Goal: Task Accomplishment & Management: Complete application form

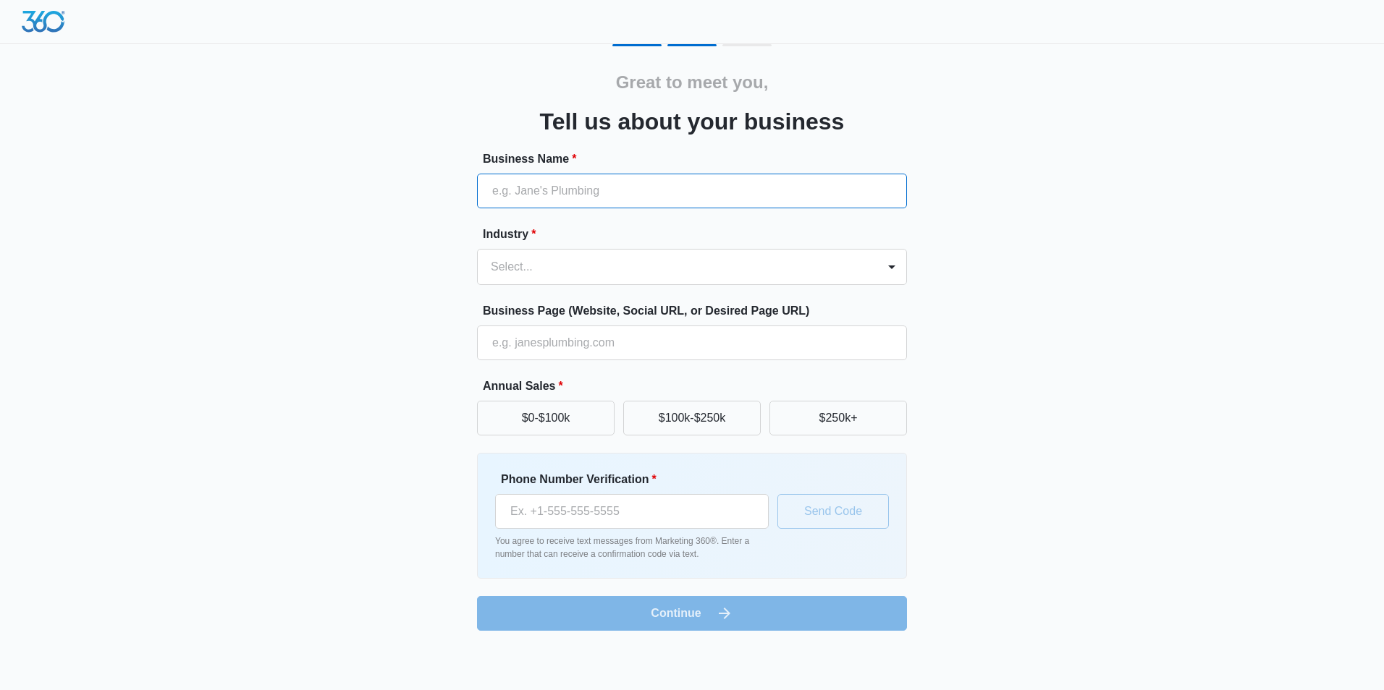
click at [560, 197] on input "Business Name *" at bounding box center [692, 191] width 430 height 35
type input "EAS Design Builders"
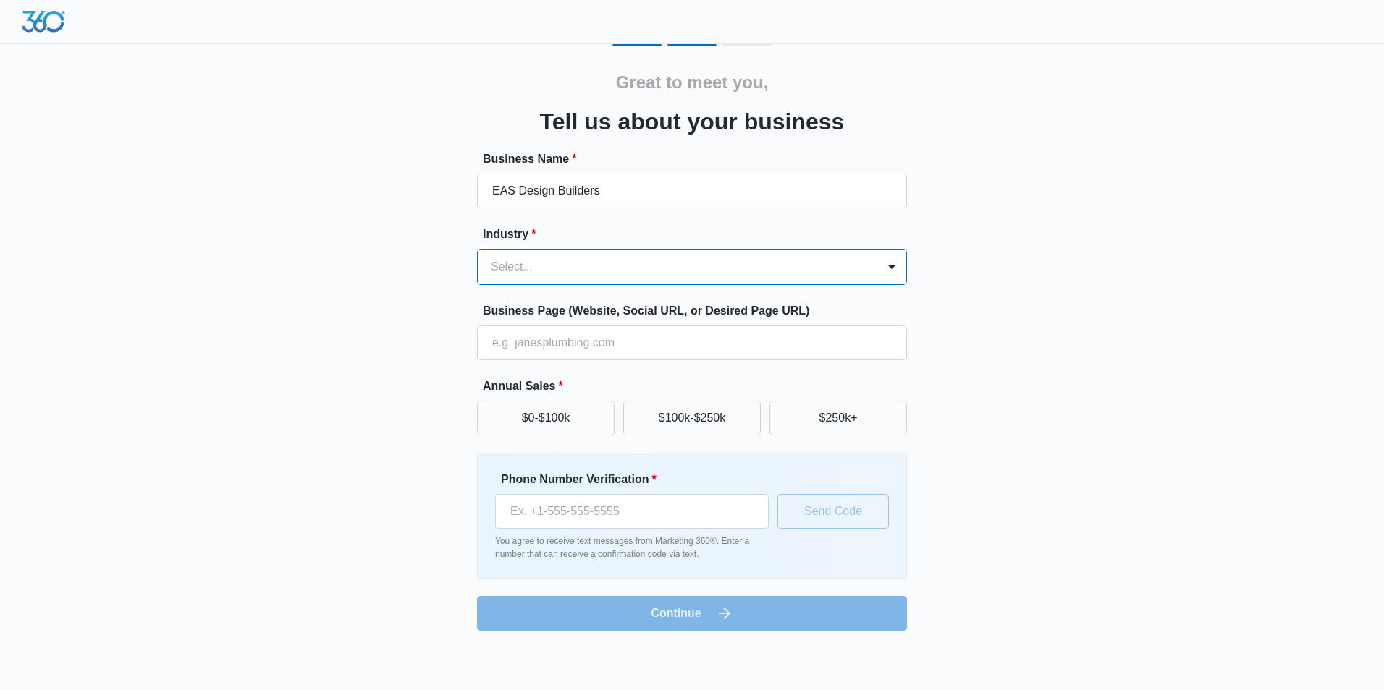
click at [525, 263] on div at bounding box center [675, 267] width 368 height 20
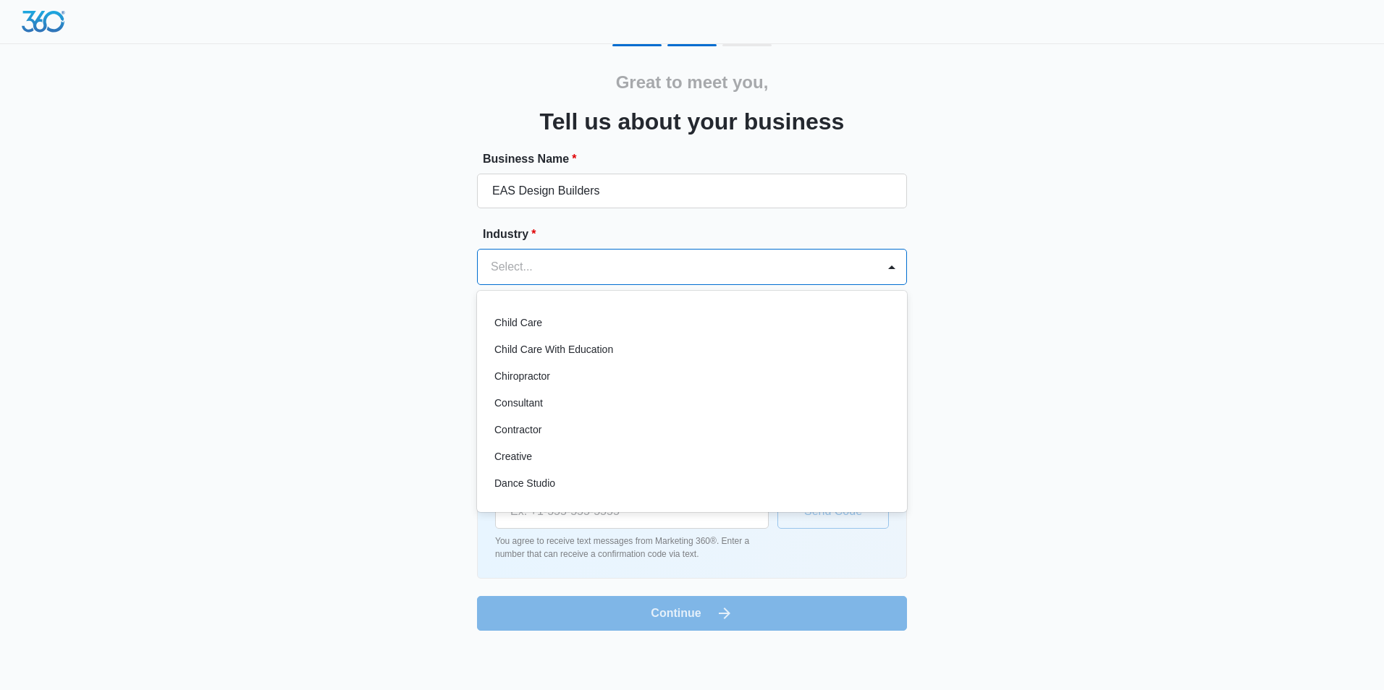
scroll to position [106, 0]
click at [600, 451] on div "Contractor" at bounding box center [690, 453] width 392 height 15
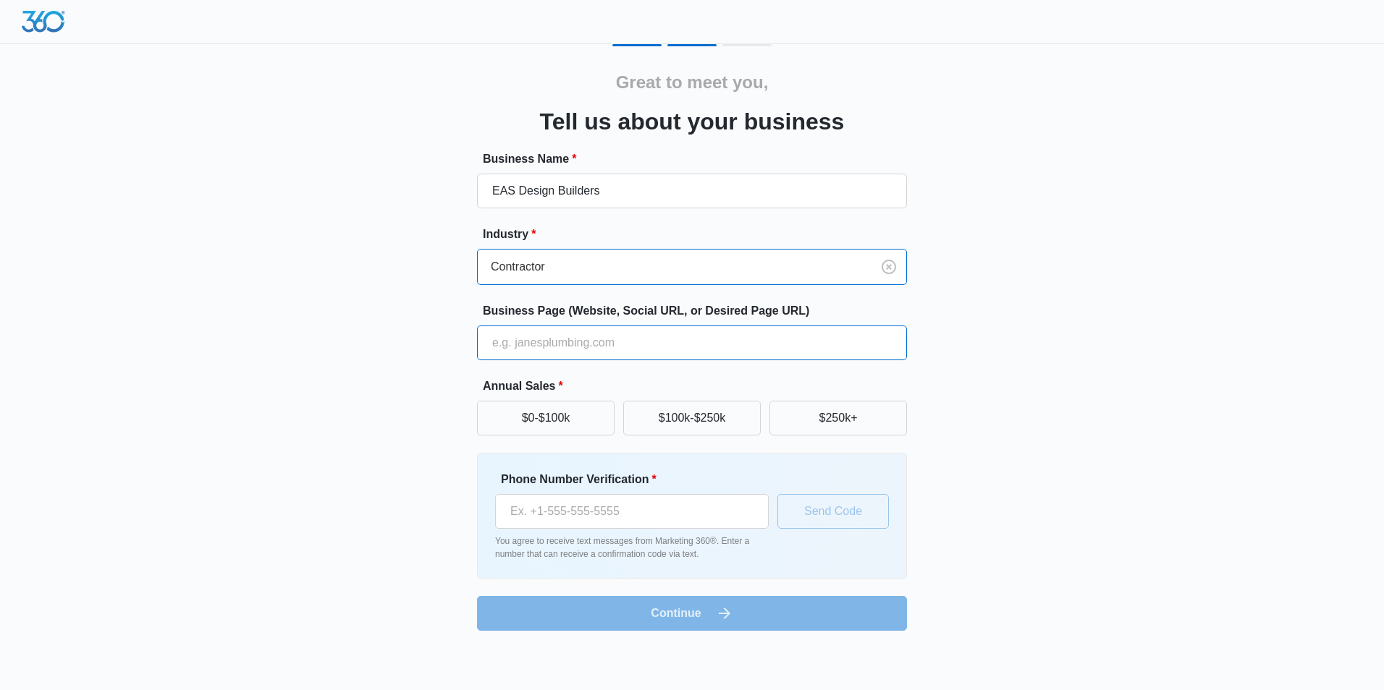
click at [596, 350] on input "Business Page (Website, Social URL, or Desired Page URL)" at bounding box center [692, 343] width 430 height 35
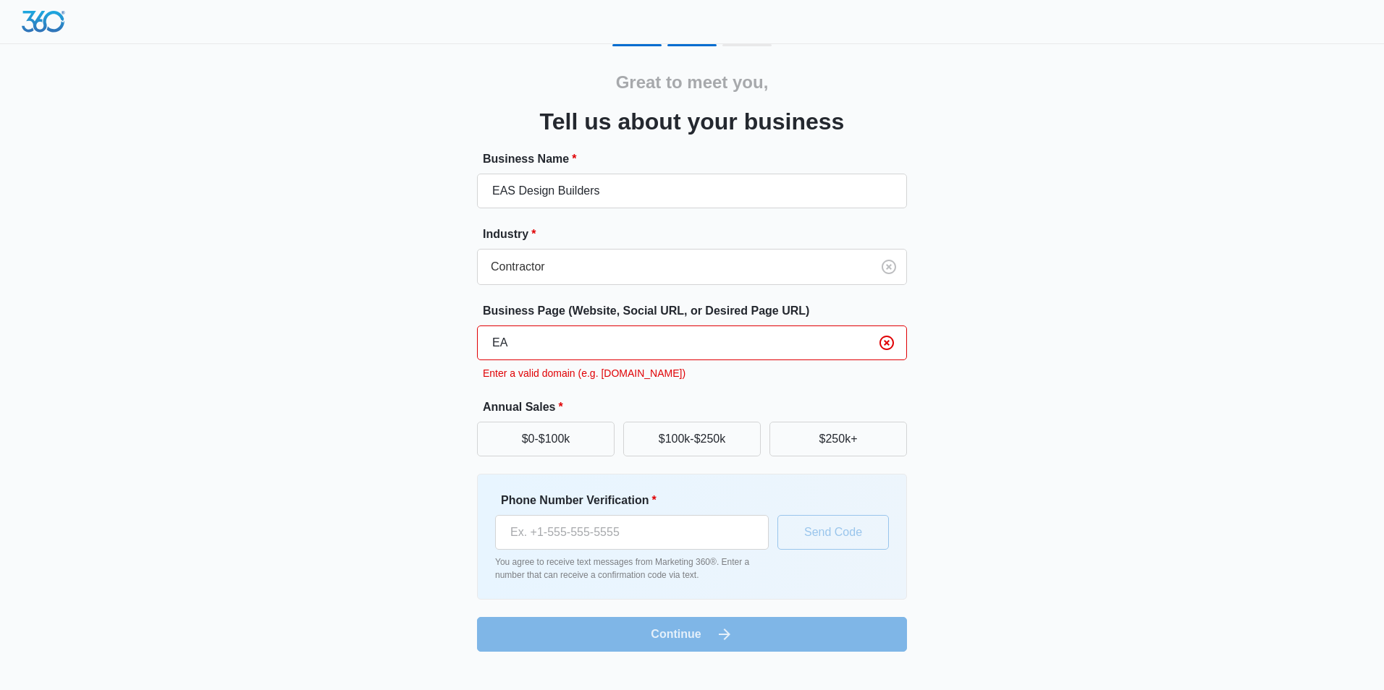
type input "E"
type input "e"
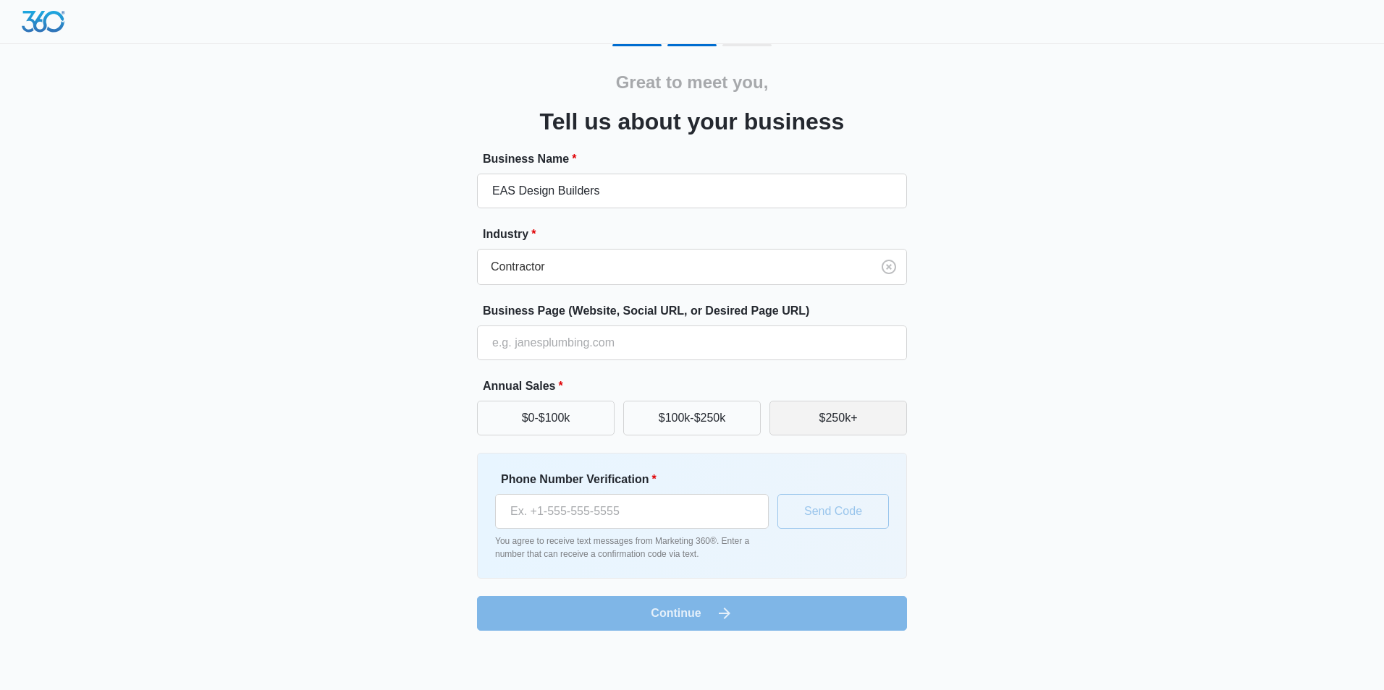
click at [805, 420] on button "$250k+" at bounding box center [838, 418] width 138 height 35
click at [602, 512] on input "Phone Number Verification *" at bounding box center [632, 511] width 274 height 35
type input "[PHONE_NUMBER]"
click at [834, 515] on button "Send Code" at bounding box center [832, 511] width 111 height 35
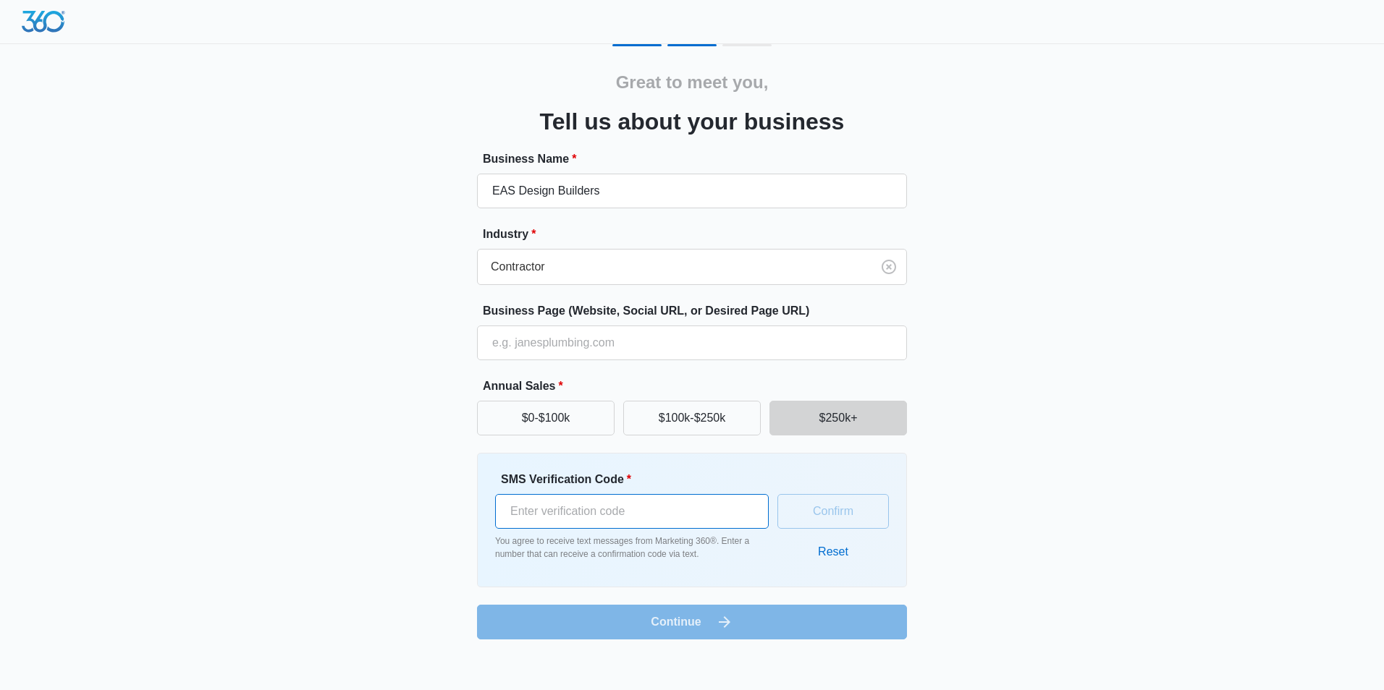
click at [533, 494] on input "SMS Verification Code *" at bounding box center [632, 511] width 274 height 35
type input "358076"
click at [825, 525] on button "Confirm" at bounding box center [832, 511] width 111 height 35
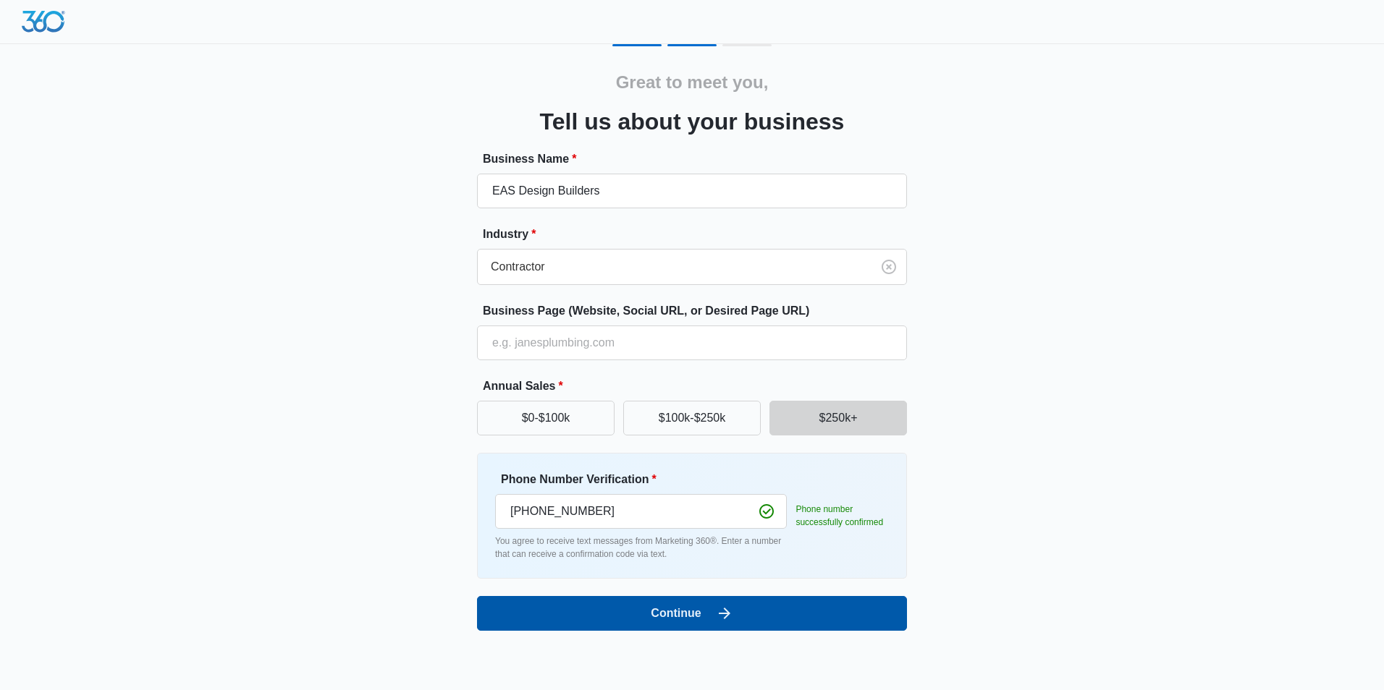
click at [657, 610] on button "Continue" at bounding box center [692, 613] width 430 height 35
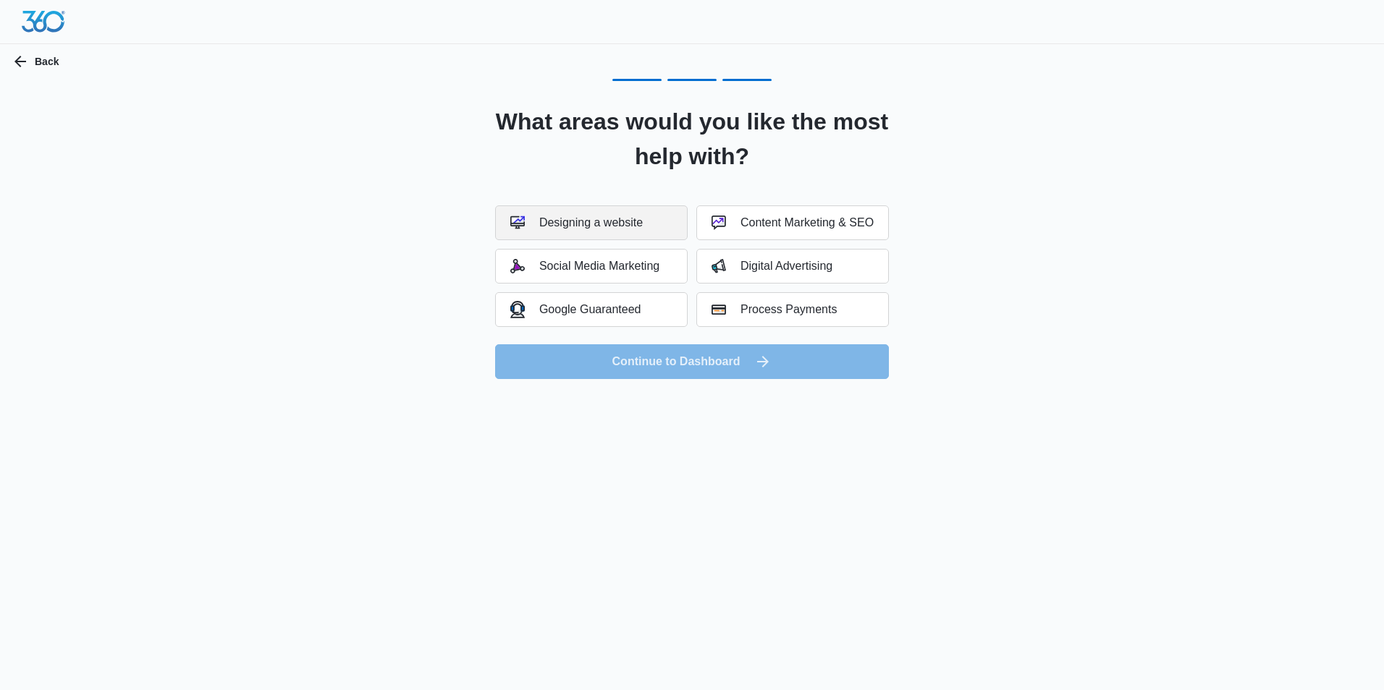
click at [610, 227] on div "Designing a website" at bounding box center [576, 223] width 132 height 14
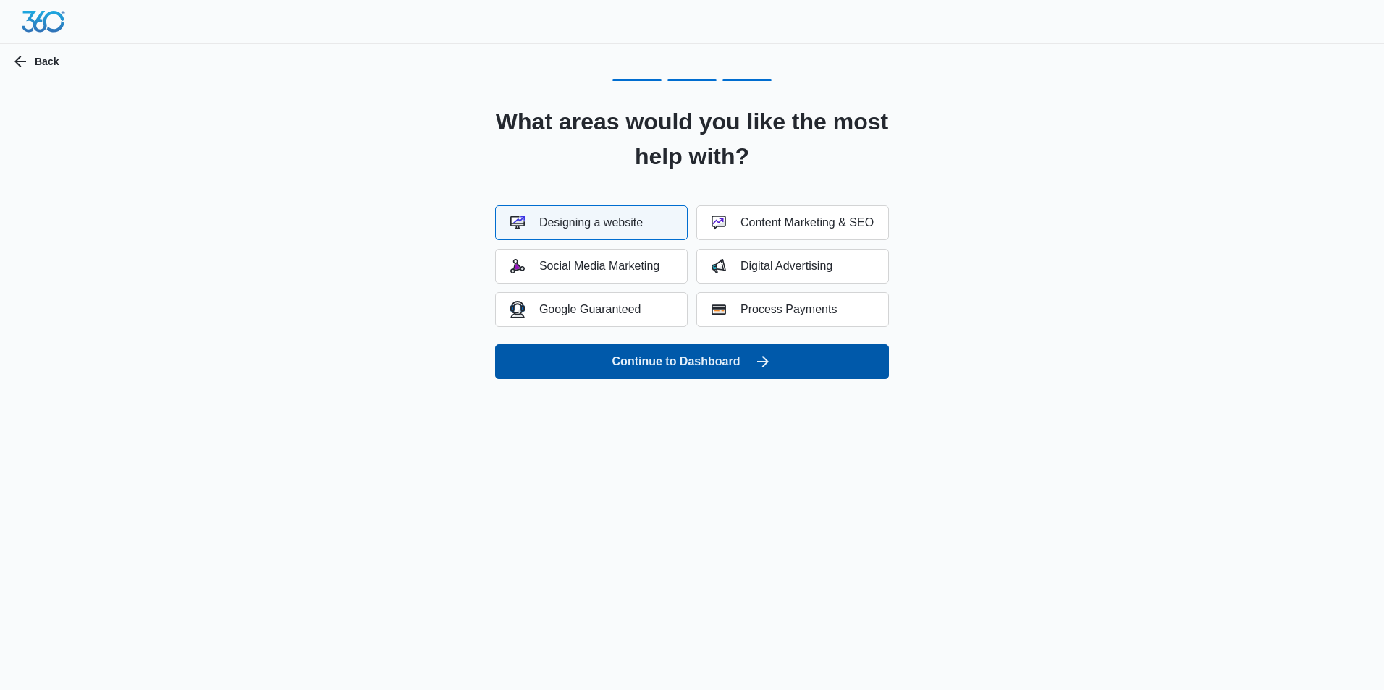
click at [645, 358] on button "Continue to Dashboard" at bounding box center [692, 361] width 394 height 35
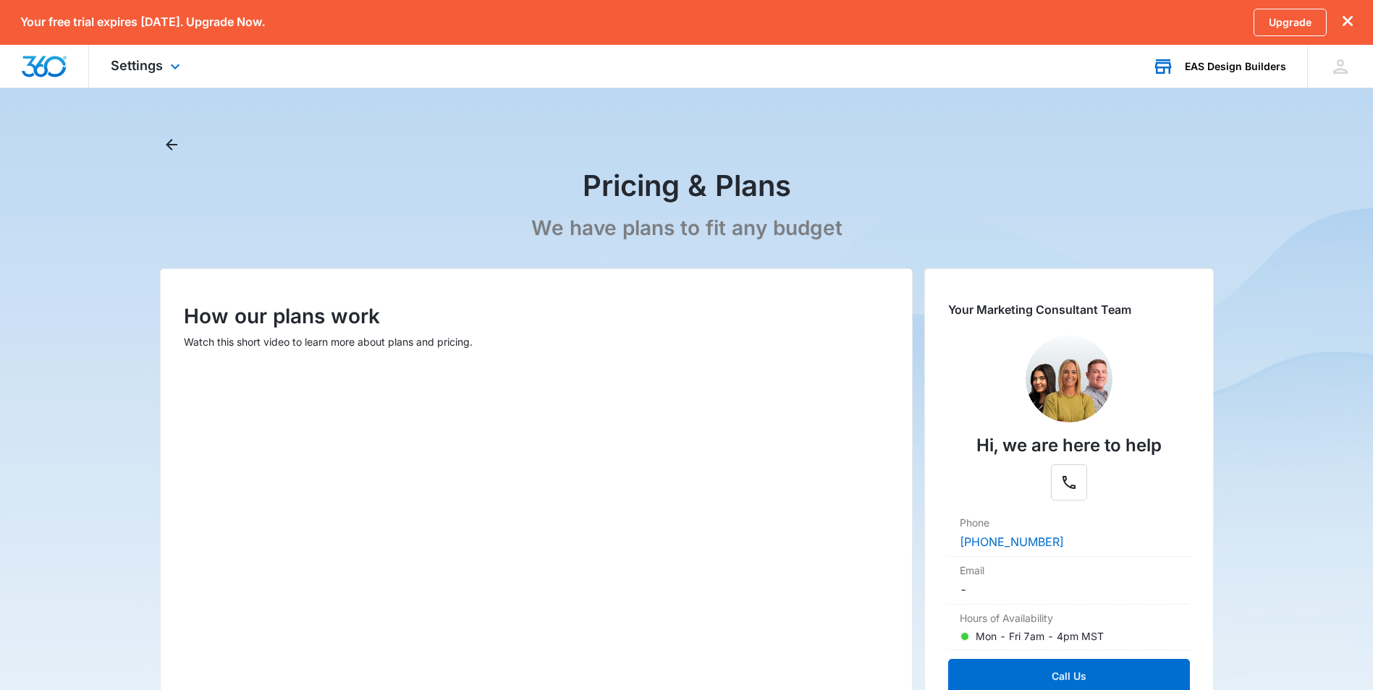
click at [1230, 65] on div "EAS Design Builders" at bounding box center [1235, 67] width 101 height 12
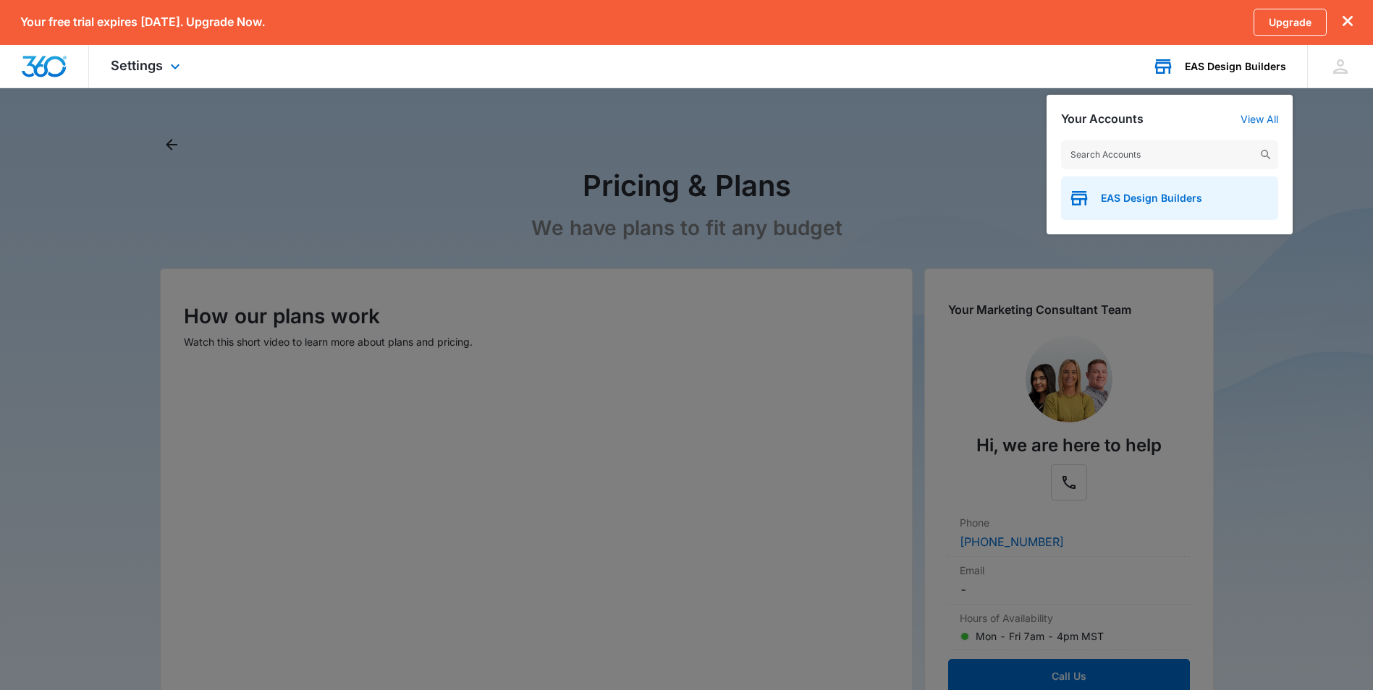
click at [1188, 198] on span "EAS Design Builders" at bounding box center [1151, 199] width 101 height 12
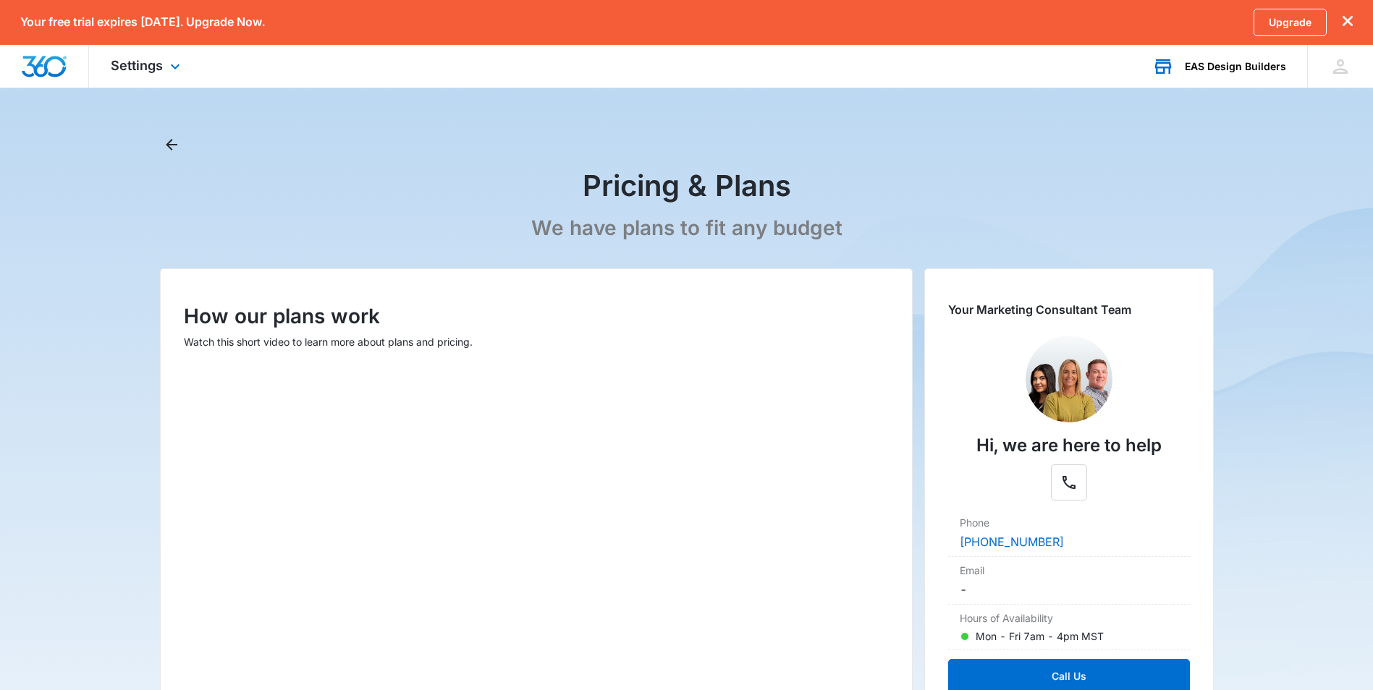
click at [1351, 20] on icon "dismiss this dialog" at bounding box center [1347, 21] width 10 height 10
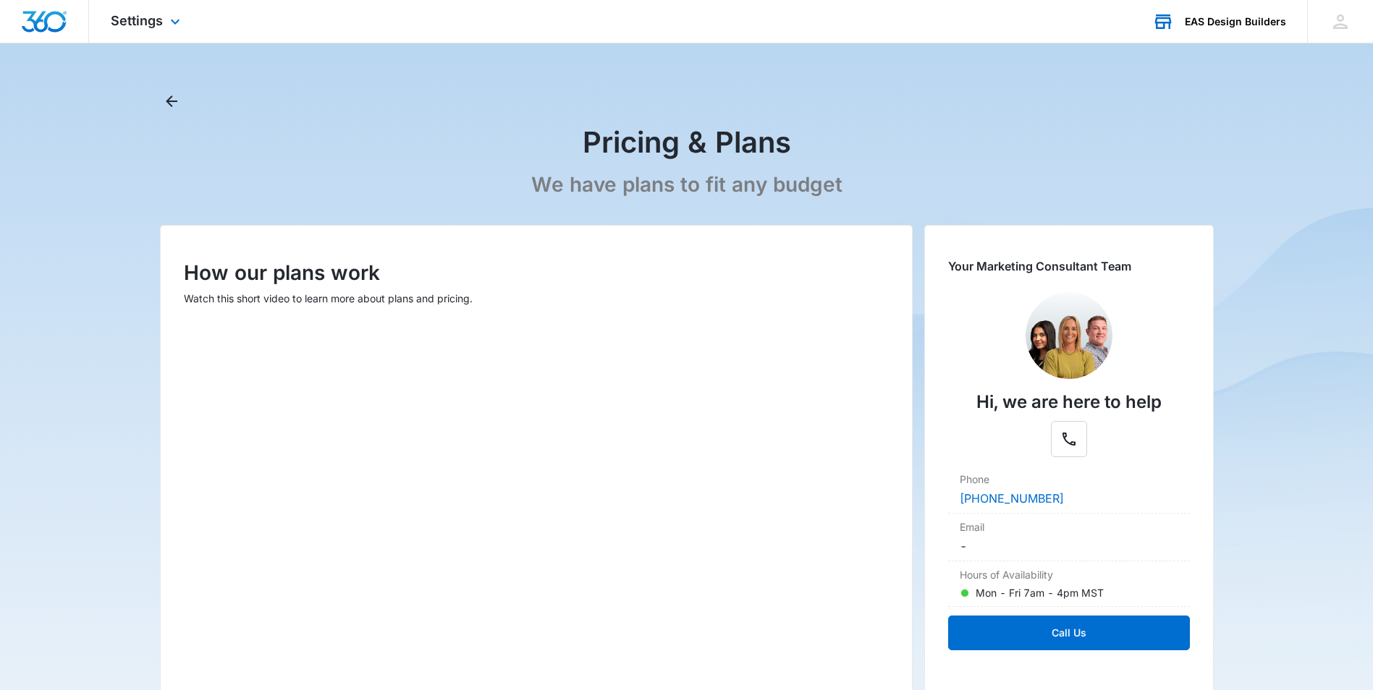
click at [163, 25] on div "Settings Apps Reputation Websites Forms CRM Email Shop Payments POS Ads Intelli…" at bounding box center [147, 21] width 117 height 43
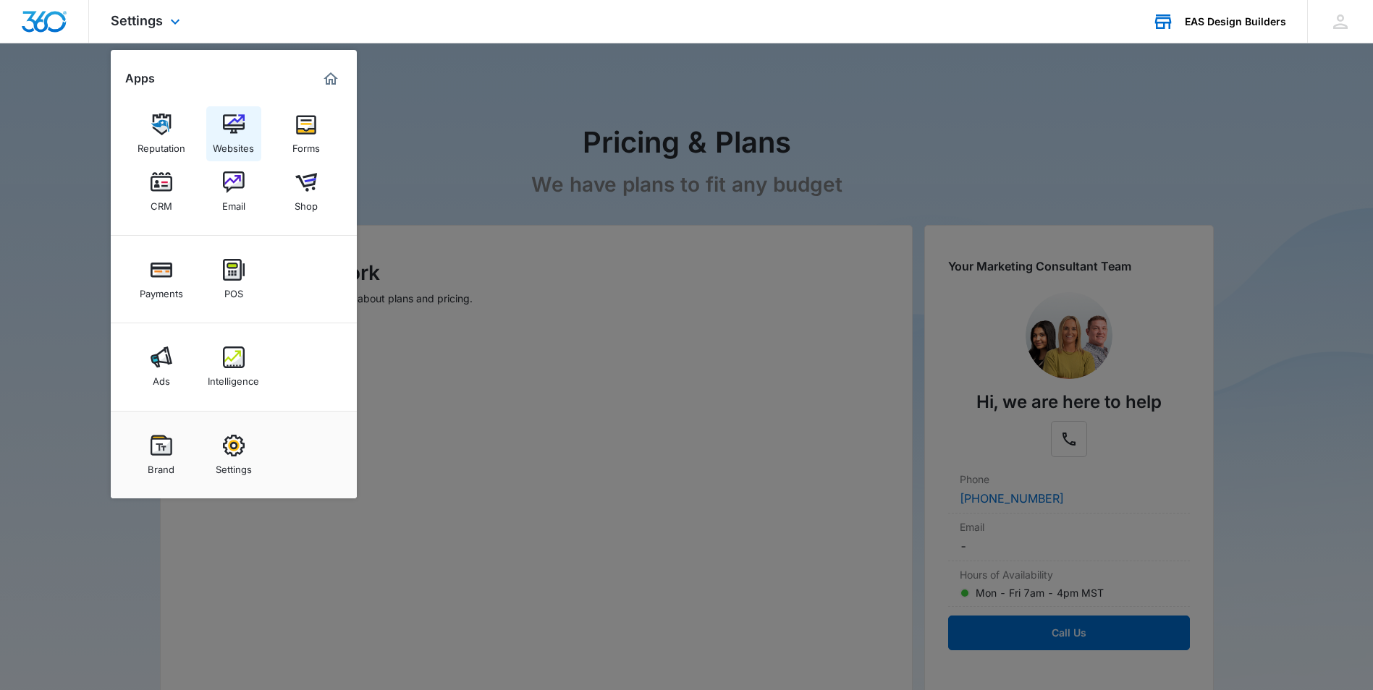
click at [228, 128] on img at bounding box center [234, 125] width 22 height 22
